Goal: Find specific page/section: Find specific page/section

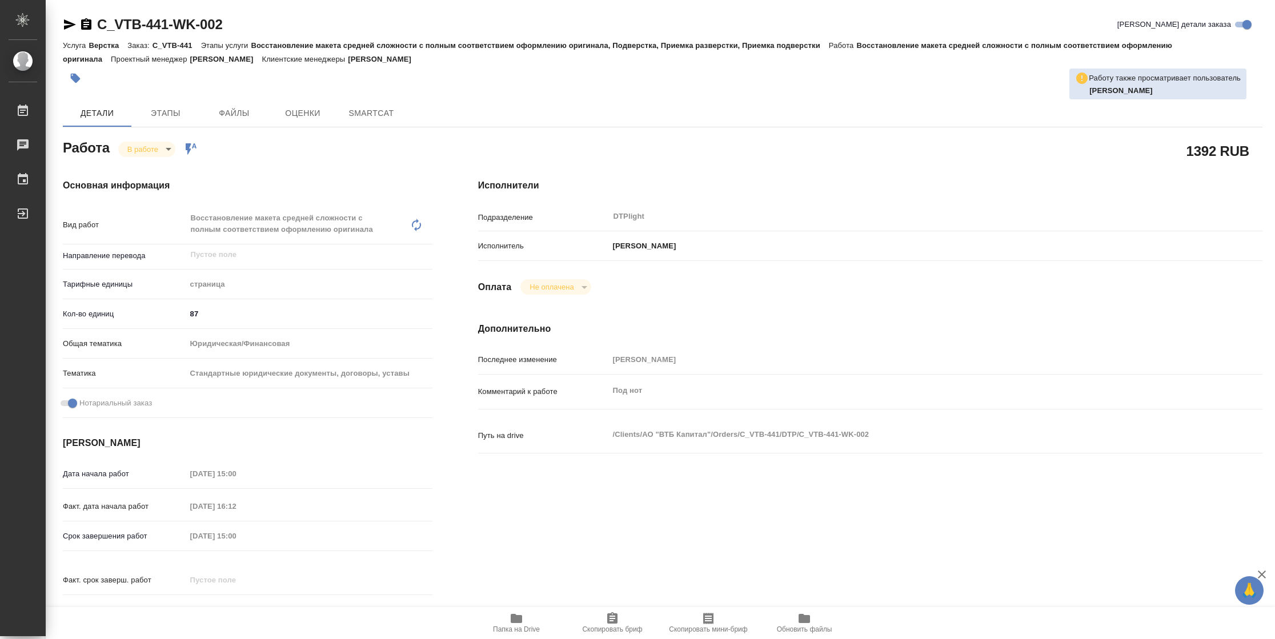
type textarea "x"
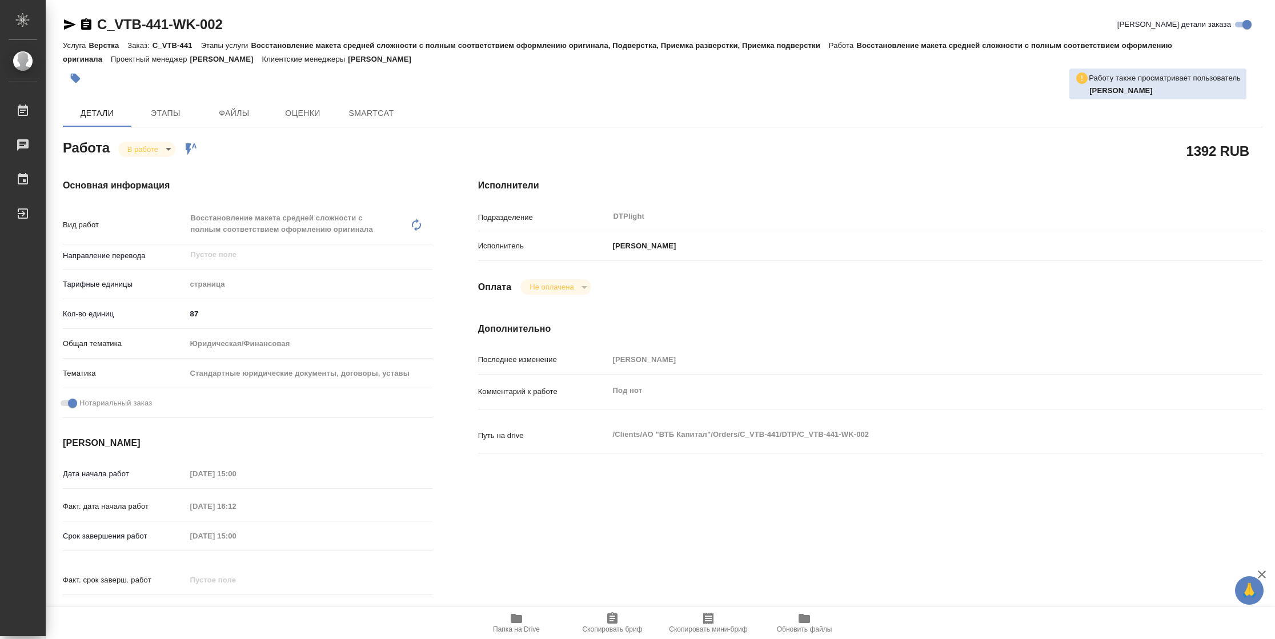
type textarea "x"
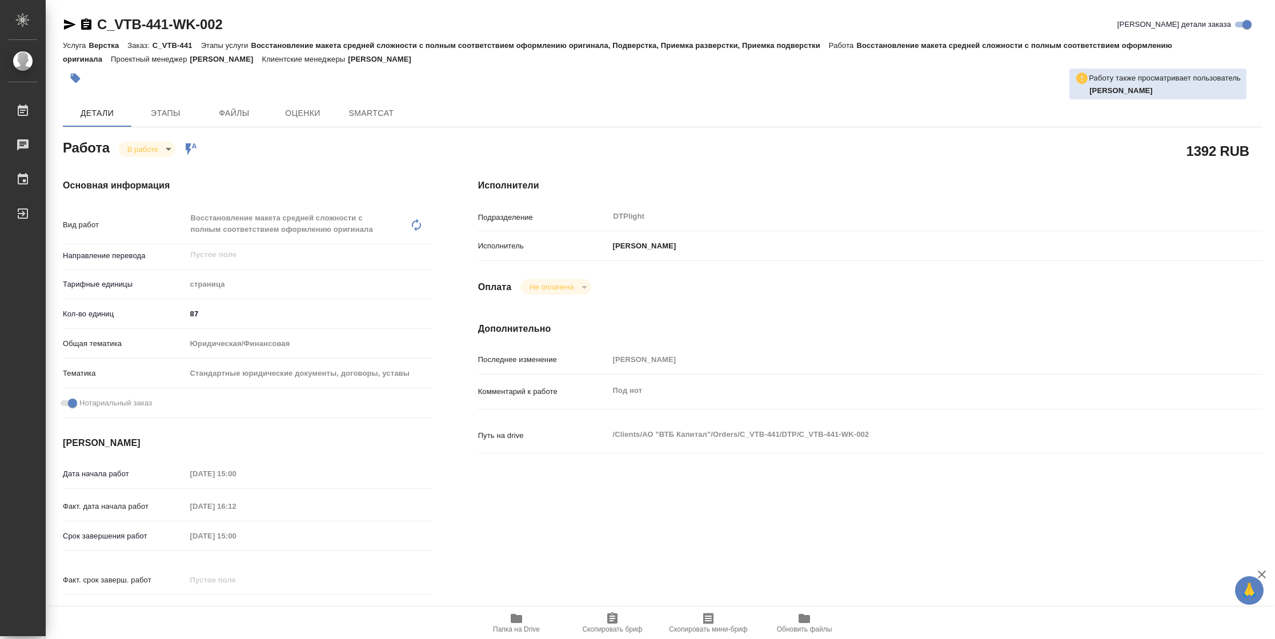
type textarea "x"
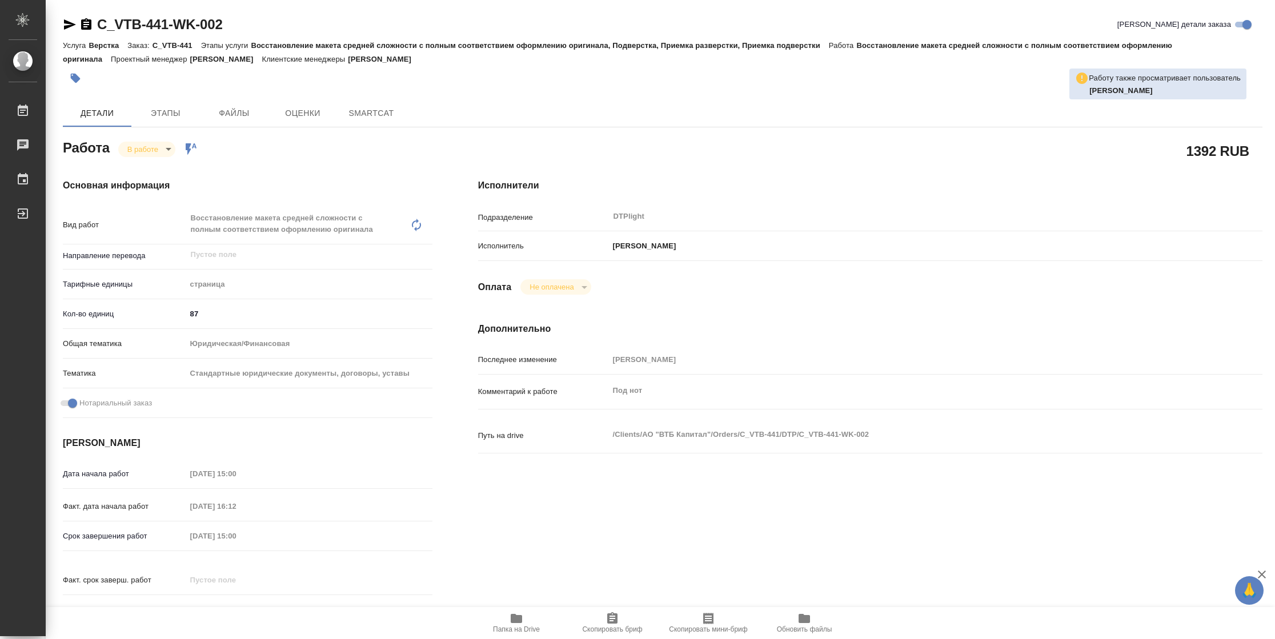
type textarea "x"
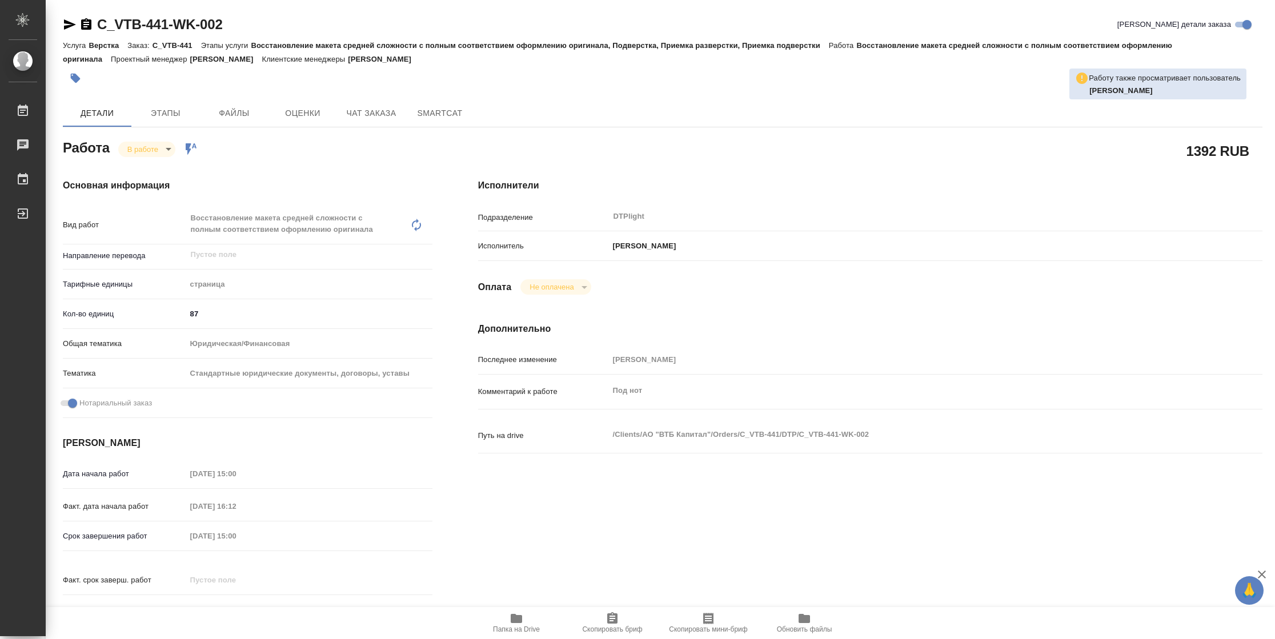
type textarea "x"
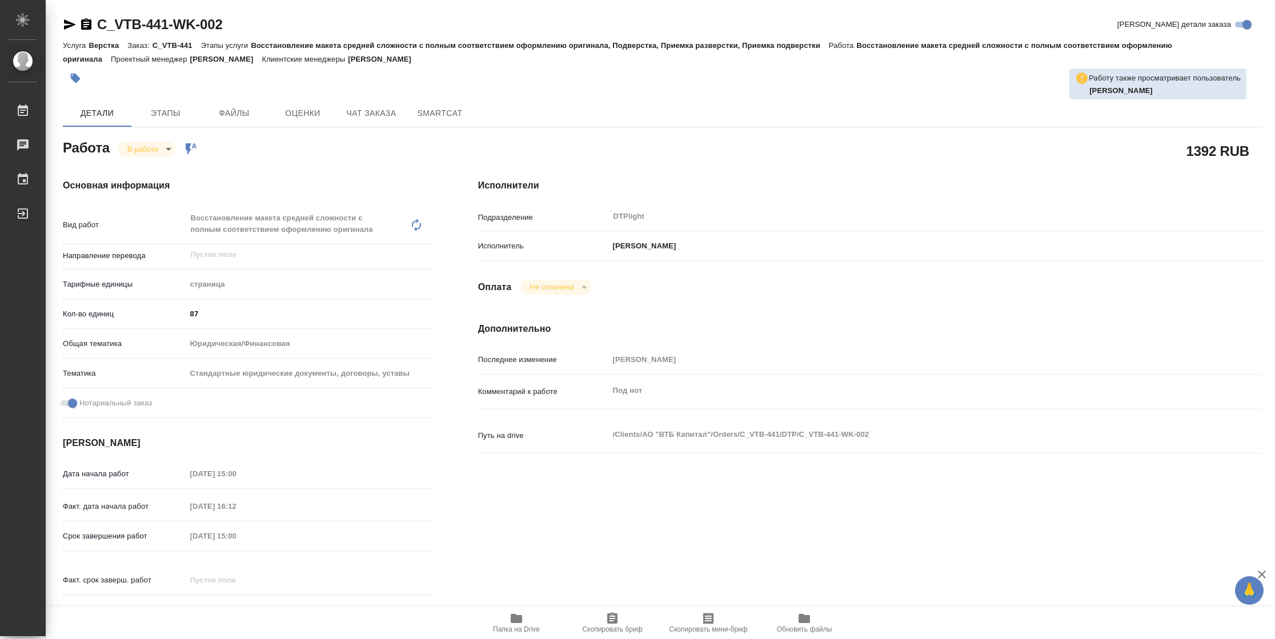
click at [526, 616] on span "Папка на Drive" at bounding box center [516, 623] width 82 height 22
type textarea "x"
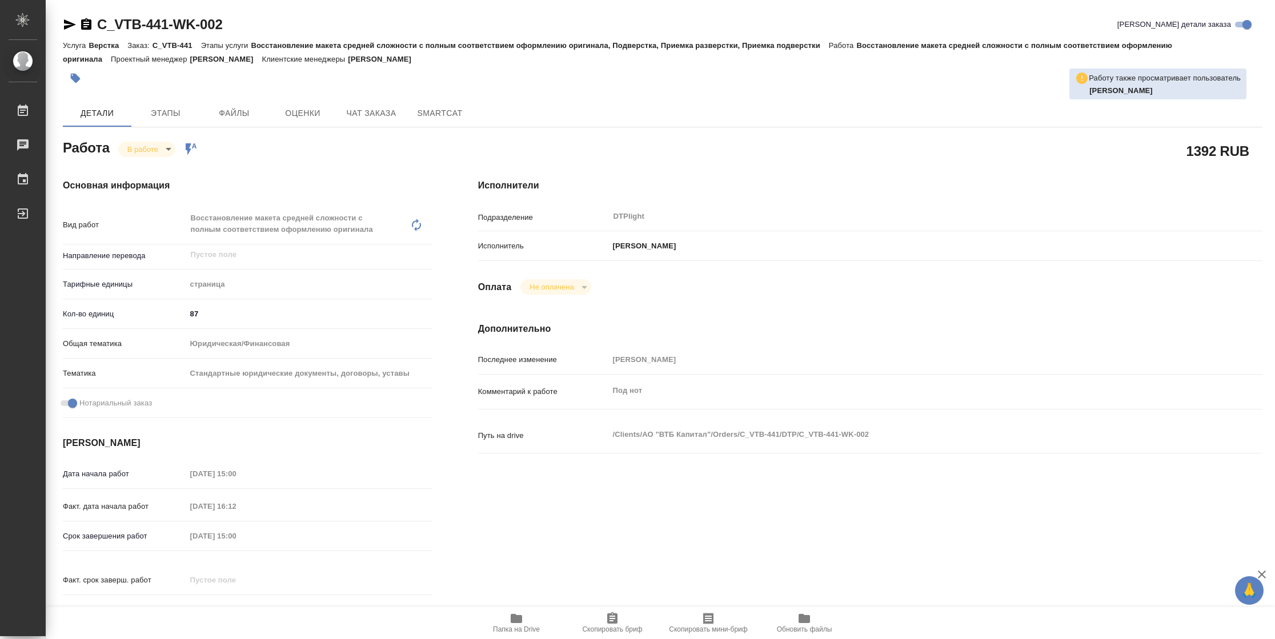
type textarea "x"
